Goal: Information Seeking & Learning: Learn about a topic

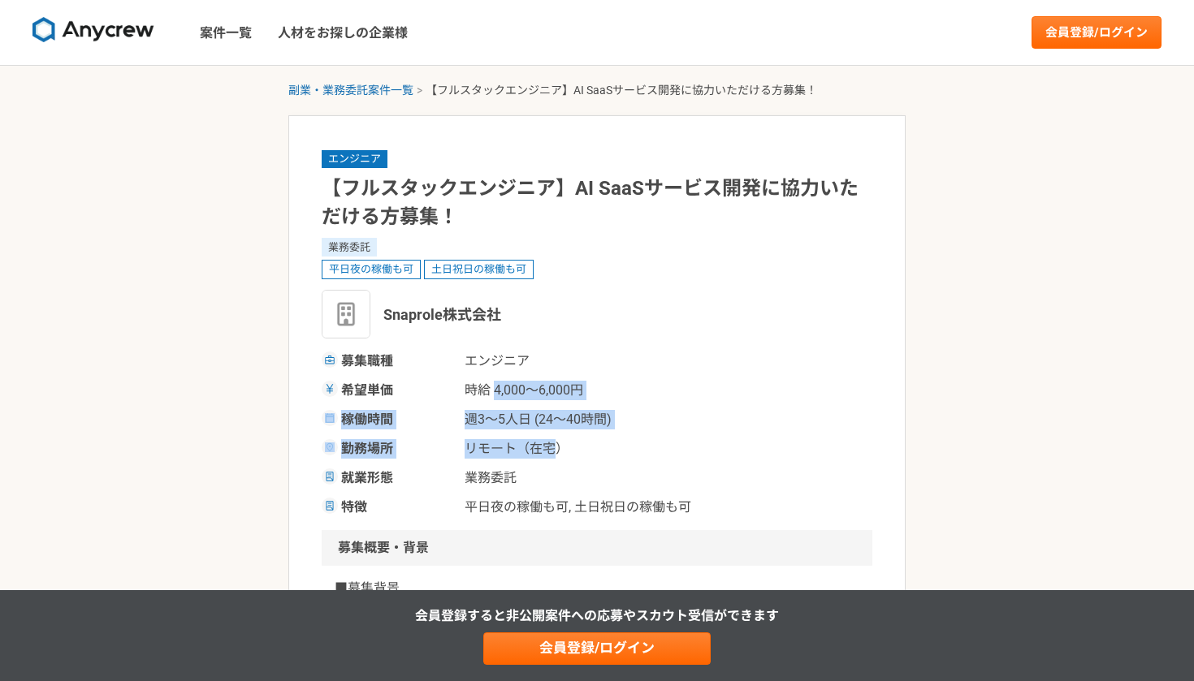
drag, startPoint x: 495, startPoint y: 396, endPoint x: 580, endPoint y: 469, distance: 112.3
click at [580, 469] on div "募集職種 エンジニア 希望単価 時給 4,000〜6,000円 稼働時間 週3〜5人日 (24〜40時間) 勤務場所 リモート（在宅） 就業形態 業務委託 特…" at bounding box center [597, 435] width 551 height 166
click at [581, 470] on span "業務委託" at bounding box center [546, 478] width 162 height 19
drag, startPoint x: 495, startPoint y: 391, endPoint x: 589, endPoint y: 466, distance: 120.7
click at [586, 465] on div "募集職種 エンジニア 希望単価 時給 4,000〜6,000円 稼働時間 週3〜5人日 (24〜40時間) 勤務場所 リモート（在宅） 就業形態 業務委託 特…" at bounding box center [597, 435] width 551 height 166
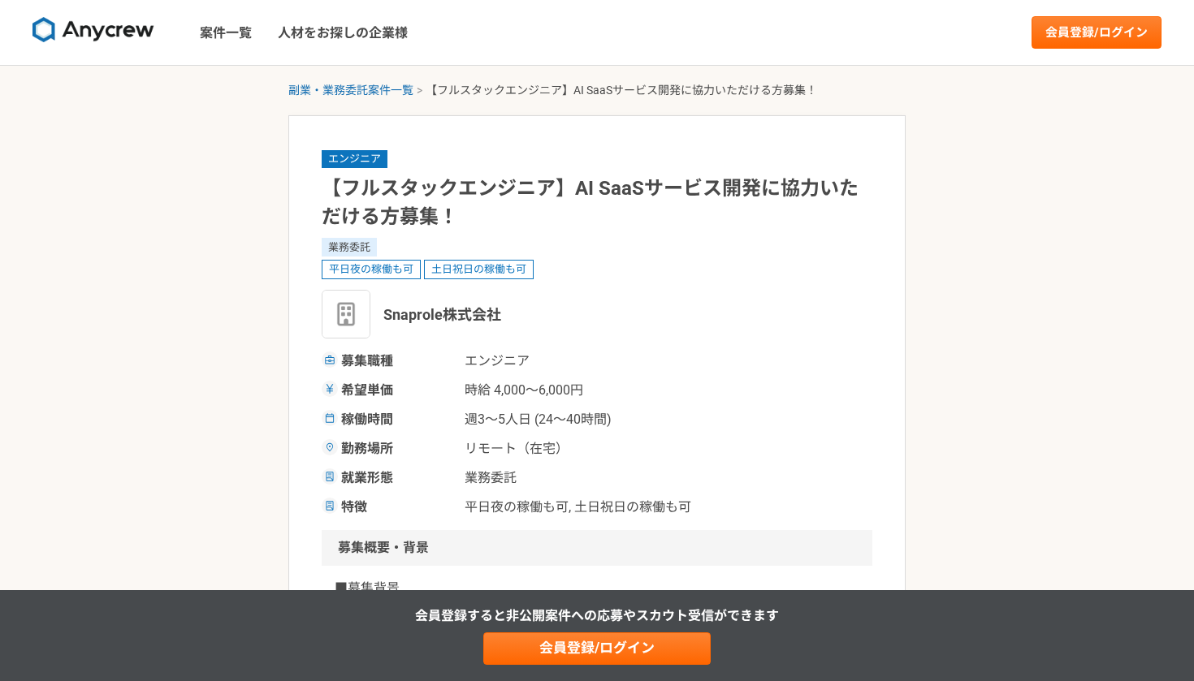
click at [589, 466] on div "募集職種 エンジニア 希望単価 時給 4,000〜6,000円 稼働時間 週3〜5人日 (24〜40時間) 勤務場所 リモート（在宅） 就業形態 業務委託 特…" at bounding box center [597, 435] width 551 height 166
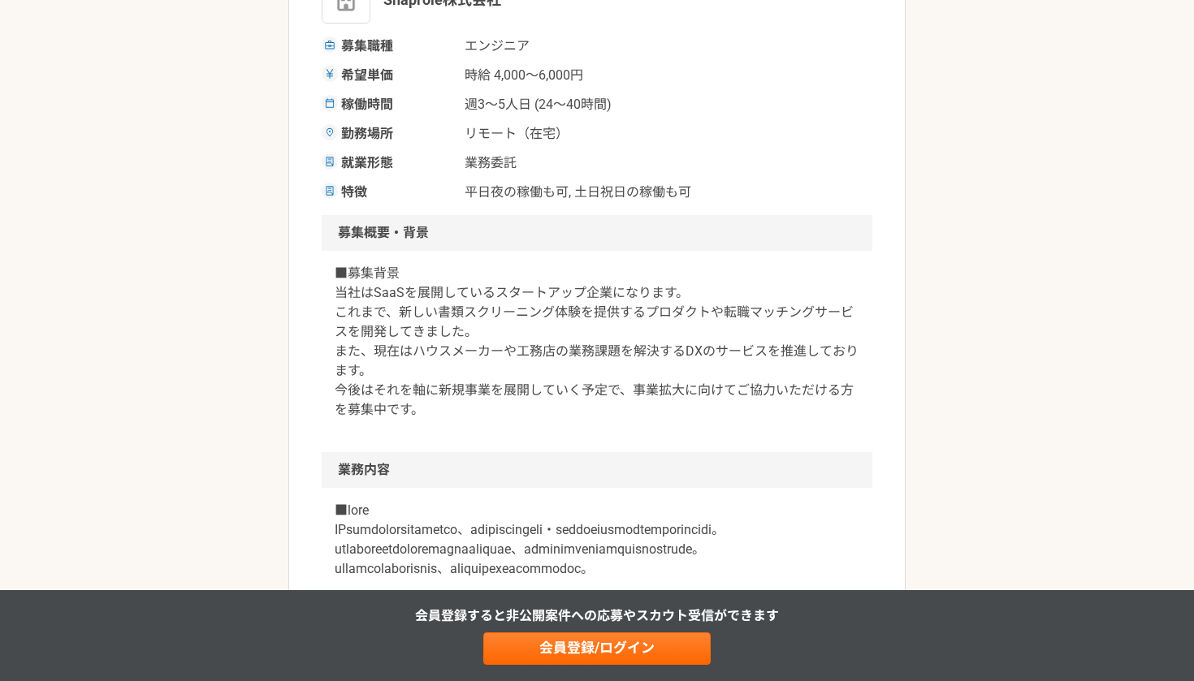
scroll to position [318, 0]
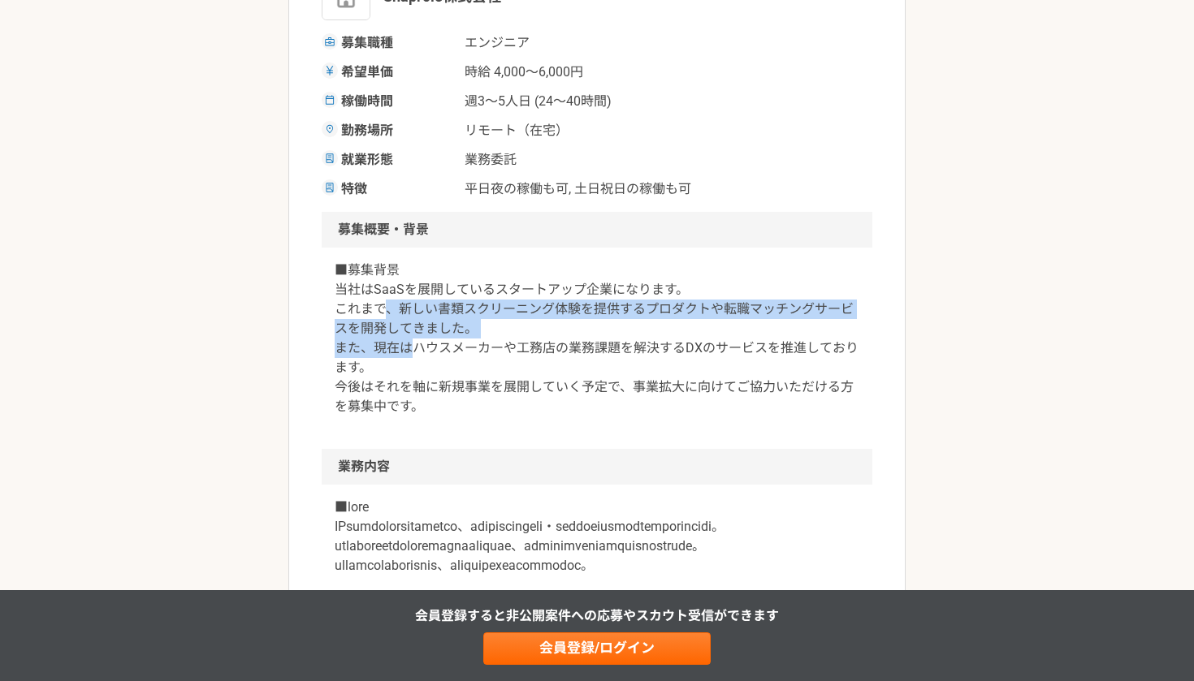
drag, startPoint x: 387, startPoint y: 309, endPoint x: 463, endPoint y: 400, distance: 118.2
click at [463, 400] on p "■募集背景 当社はSaaSを展開しているスタートアップ企業になります。 これまで、新しい書類スクリーニング体験を提供するプロダクトや転職マッチングサービスを開…" at bounding box center [597, 339] width 525 height 156
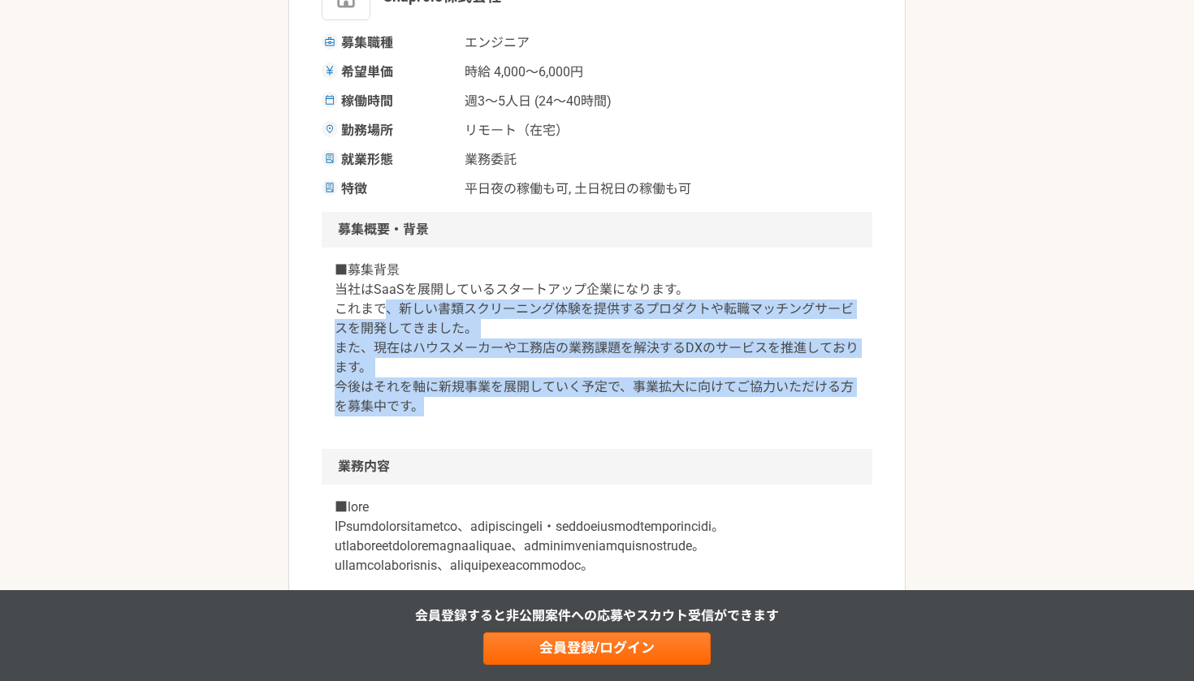
click at [463, 400] on p "■募集背景 当社はSaaSを展開しているスタートアップ企業になります。 これまで、新しい書類スクリーニング体験を提供するプロダクトや転職マッチングサービスを開…" at bounding box center [597, 339] width 525 height 156
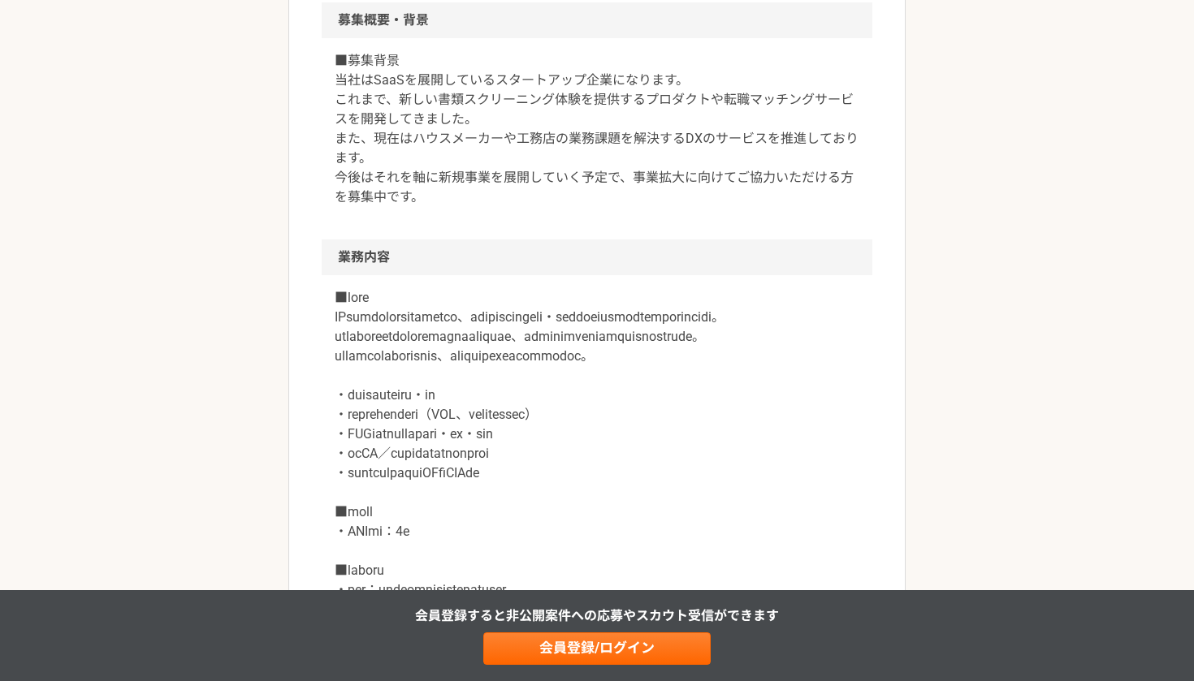
scroll to position [533, 0]
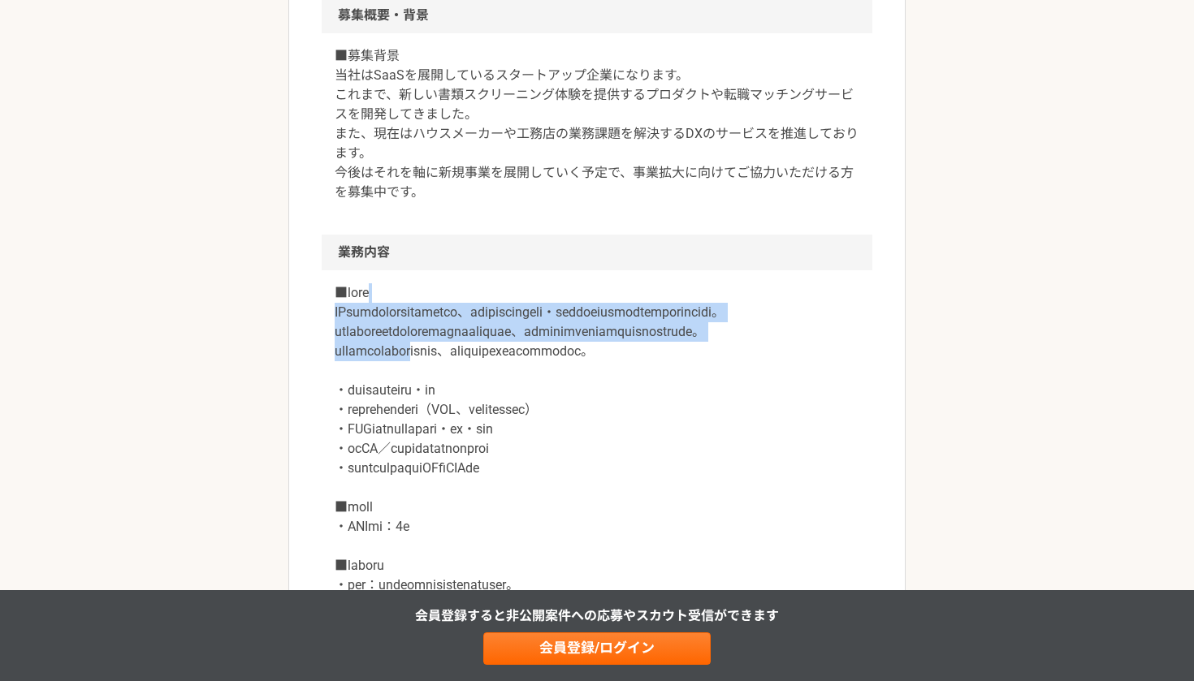
drag, startPoint x: 404, startPoint y: 296, endPoint x: 495, endPoint y: 405, distance: 142.5
click at [495, 403] on p at bounding box center [597, 487] width 525 height 409
click at [495, 405] on p at bounding box center [597, 487] width 525 height 409
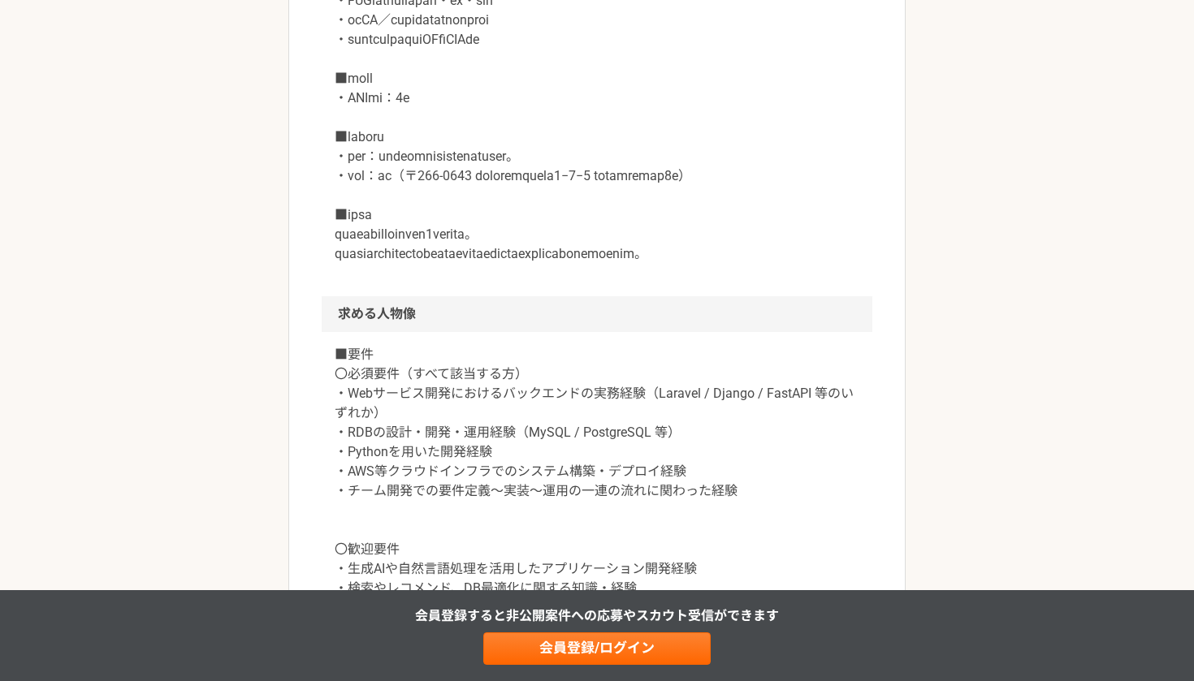
scroll to position [959, 0]
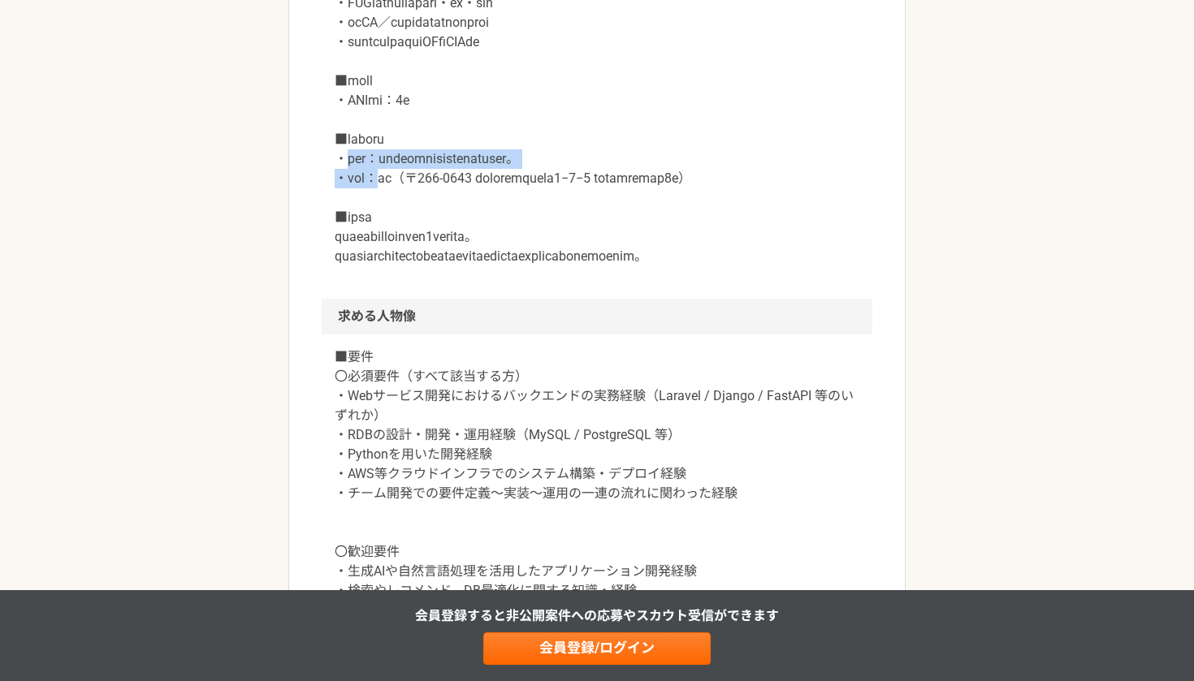
drag, startPoint x: 351, startPoint y: 195, endPoint x: 453, endPoint y: 257, distance: 119.9
click at [453, 257] on p at bounding box center [597, 61] width 525 height 409
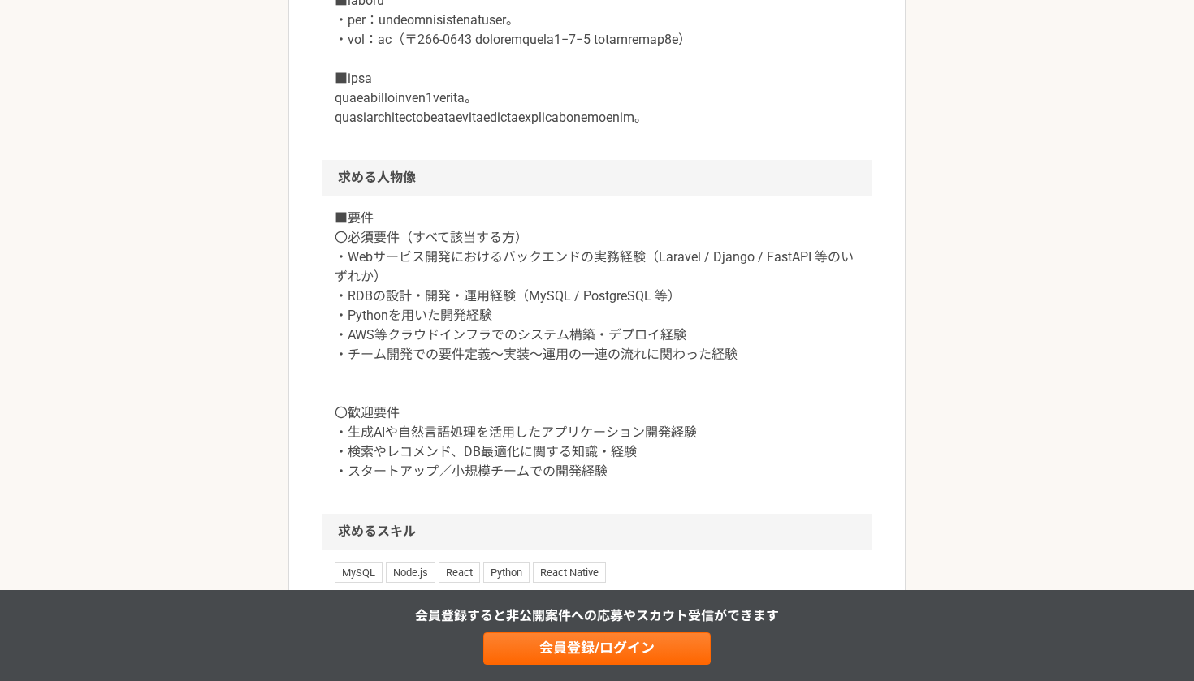
scroll to position [1306, 0]
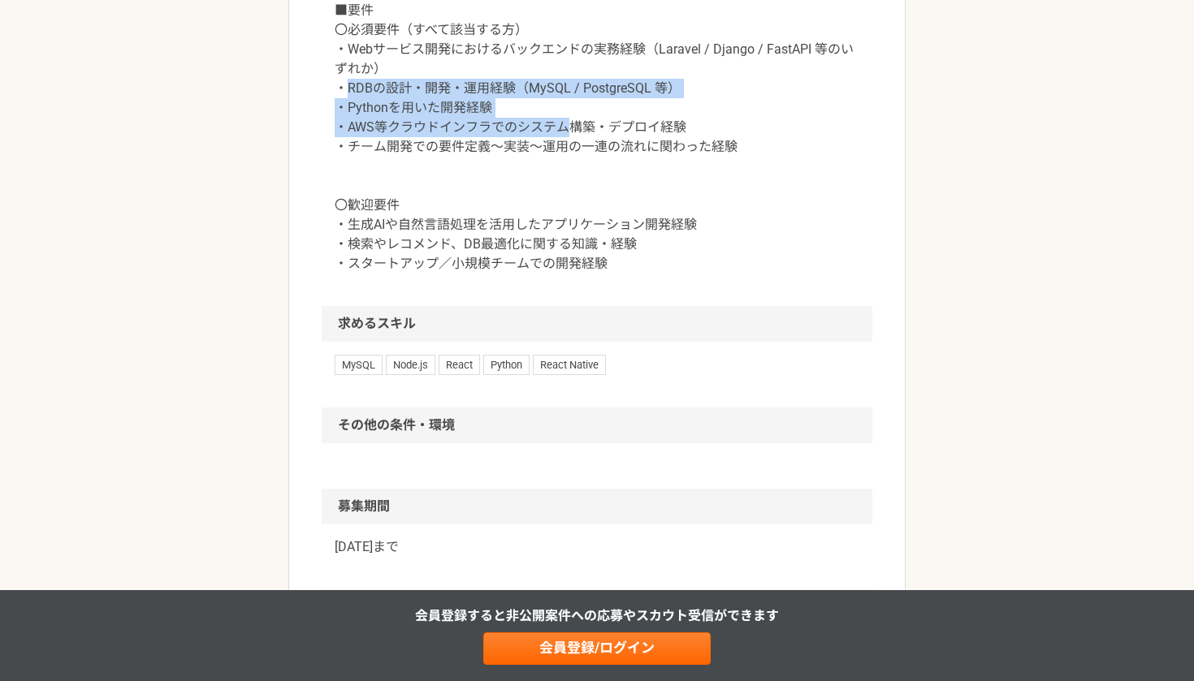
drag, startPoint x: 344, startPoint y: 170, endPoint x: 630, endPoint y: 253, distance: 298.6
click at [626, 249] on p "■要件 〇必須要件（すべて該当する方） ・Webサービス開発におけるバックエンドの実務経験（Laravel / Django / FastAPI 等のいずれか…" at bounding box center [597, 137] width 525 height 273
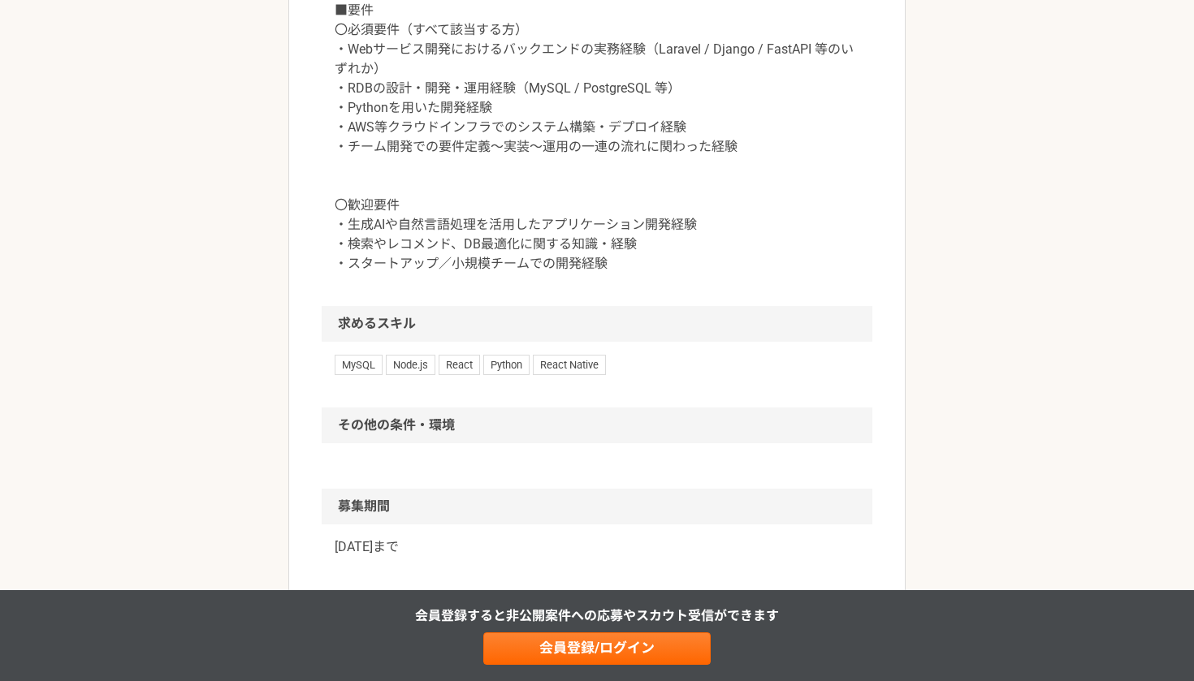
click at [630, 253] on p "■要件 〇必須要件（すべて該当する方） ・Webサービス開発におけるバックエンドの実務経験（Laravel / Django / FastAPI 等のいずれか…" at bounding box center [597, 137] width 525 height 273
drag, startPoint x: 410, startPoint y: 174, endPoint x: 495, endPoint y: 227, distance: 100.7
click at [439, 180] on p "■要件 〇必須要件（すべて該当する方） ・Webサービス開発におけるバックエンドの実務経験（Laravel / Django / FastAPI 等のいずれか…" at bounding box center [597, 137] width 525 height 273
click at [497, 232] on p "■要件 〇必須要件（すべて該当する方） ・Webサービス開発におけるバックエンドの実務経験（Laravel / Django / FastAPI 等のいずれか…" at bounding box center [597, 137] width 525 height 273
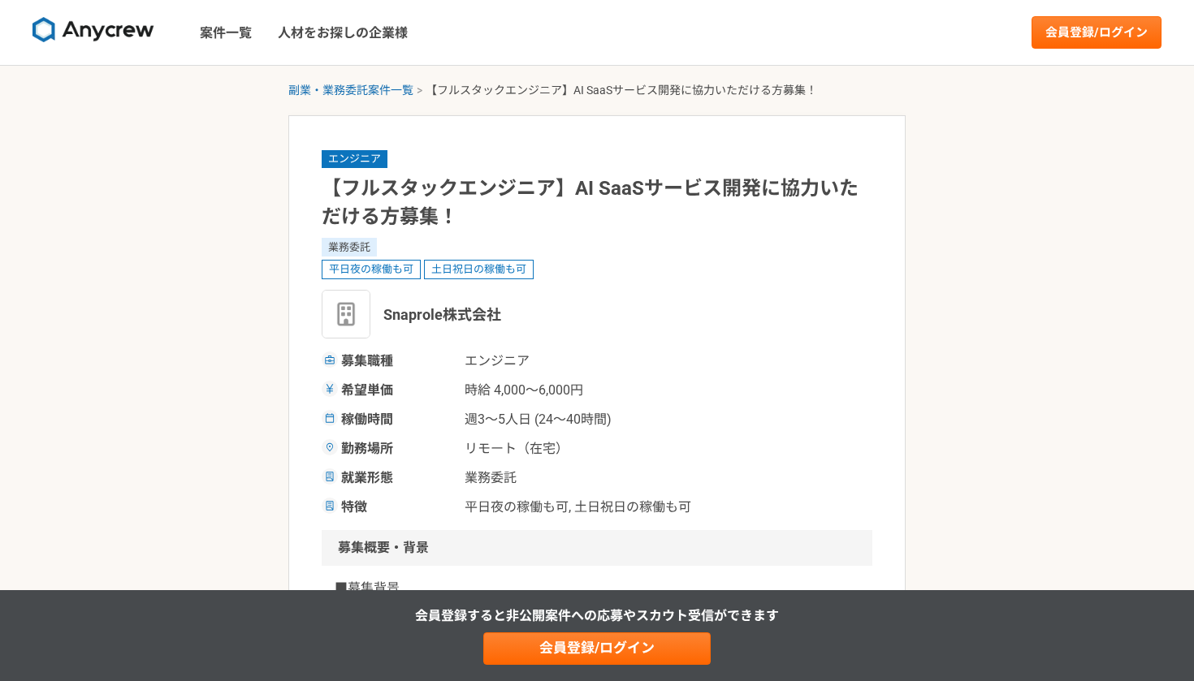
scroll to position [0, 0]
